Goal: Communication & Community: Participate in discussion

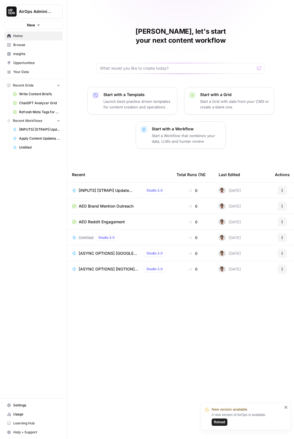
click at [221, 419] on button "Reload" at bounding box center [219, 421] width 16 height 7
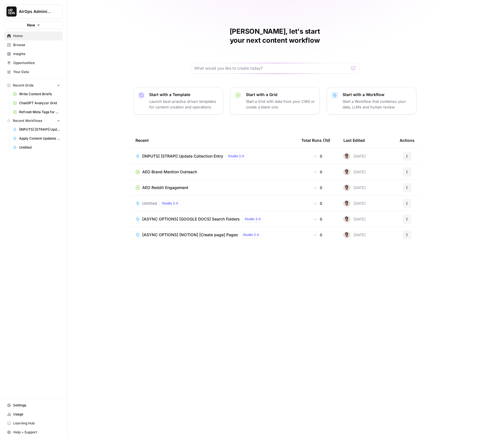
click at [32, 9] on span "AirOps Administrative" at bounding box center [36, 12] width 34 height 6
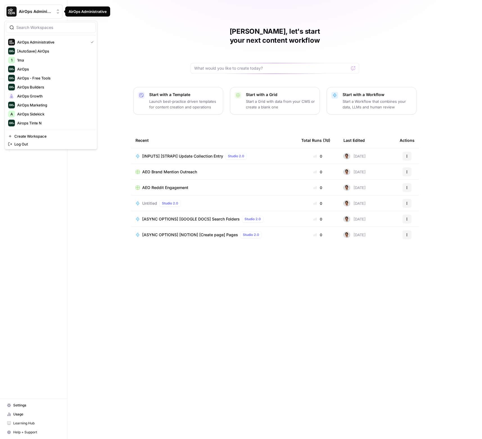
click at [47, 30] on div at bounding box center [51, 27] width 90 height 11
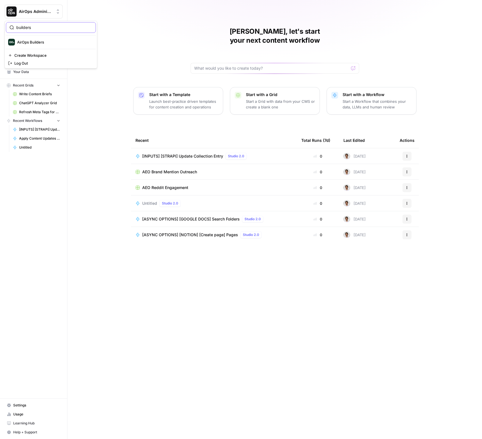
type input "builders"
click at [46, 44] on span "AirOps Builders" at bounding box center [54, 42] width 74 height 6
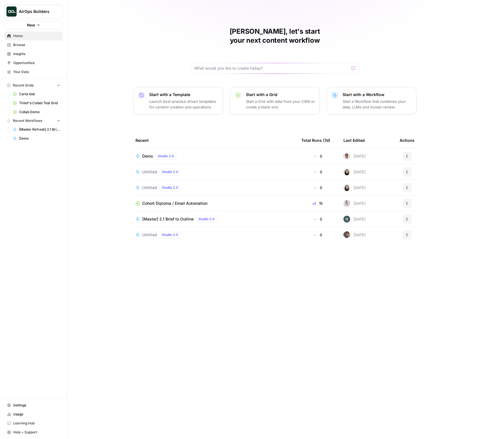
click at [42, 103] on span "Tintef's Collab Test Grid" at bounding box center [39, 103] width 41 height 5
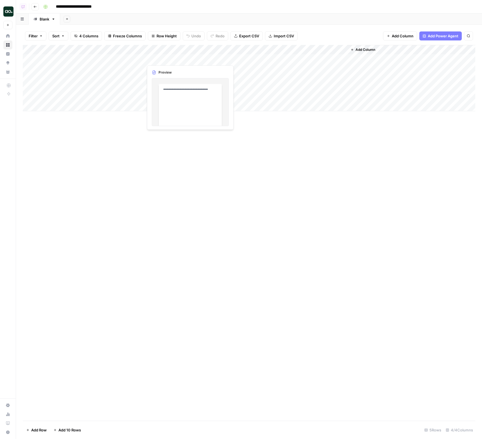
click at [261, 59] on div "Add Column" at bounding box center [249, 78] width 452 height 66
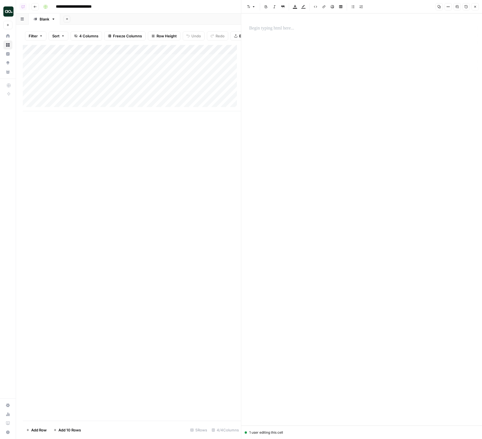
click at [457, 9] on button "Comments" at bounding box center [456, 6] width 7 height 7
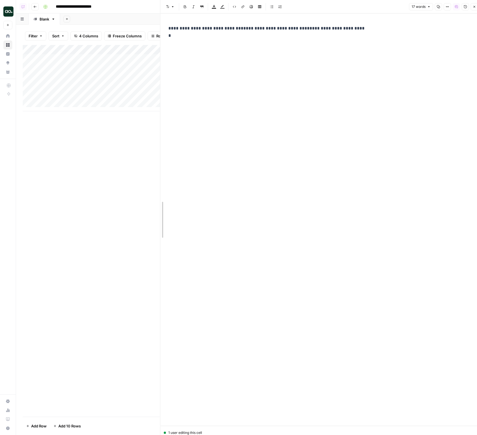
drag, startPoint x: 241, startPoint y: 24, endPoint x: 185, endPoint y: 31, distance: 56.4
click at [174, 29] on p "**********" at bounding box center [275, 28] width 214 height 7
click at [241, 39] on span "Comment" at bounding box center [241, 38] width 16 height 5
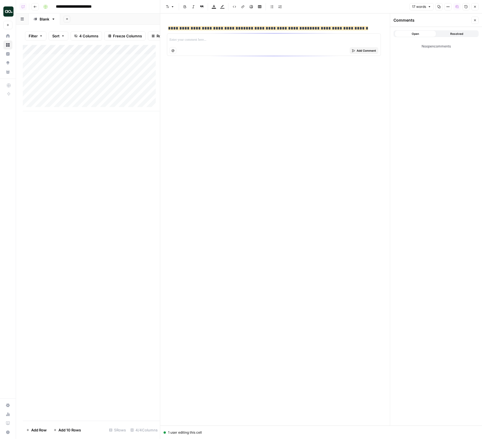
click at [249, 43] on div at bounding box center [273, 40] width 209 height 10
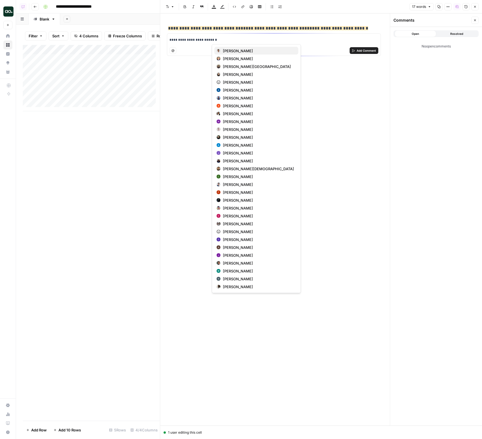
click at [242, 52] on span "[PERSON_NAME]" at bounding box center [258, 51] width 71 height 6
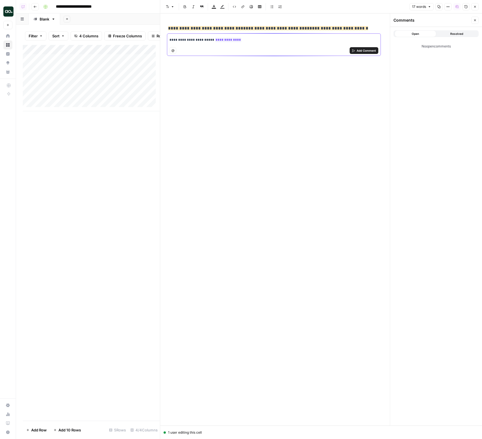
click at [359, 53] on button "Add Comment" at bounding box center [363, 50] width 29 height 7
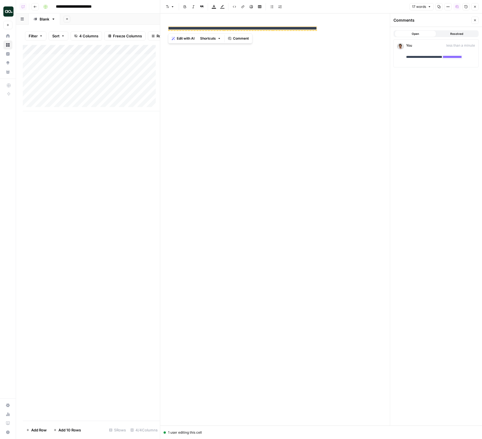
click at [441, 60] on p "**********" at bounding box center [440, 57] width 69 height 9
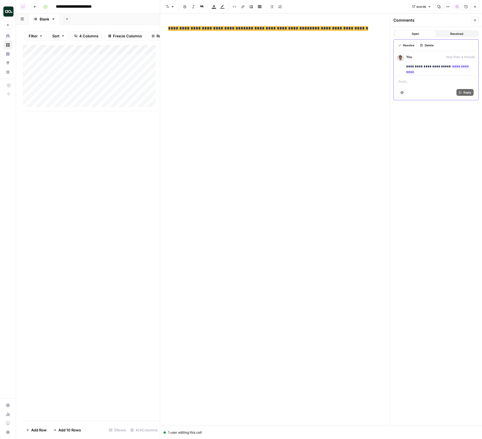
click at [293, 71] on div "**********" at bounding box center [275, 214] width 220 height 385
click at [437, 85] on div at bounding box center [435, 82] width 75 height 10
click at [444, 95] on span "[PERSON_NAME]" at bounding box center [438, 93] width 30 height 6
click at [464, 93] on span "Reply" at bounding box center [467, 92] width 8 height 4
